Goal: Navigation & Orientation: Find specific page/section

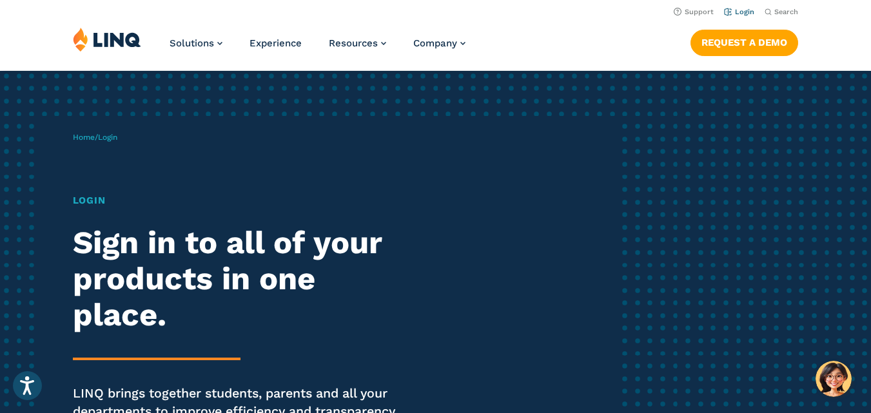
click at [744, 13] on link "Login" at bounding box center [739, 12] width 30 height 8
click at [738, 15] on link "Login" at bounding box center [739, 12] width 30 height 8
